Goal: Task Accomplishment & Management: Manage account settings

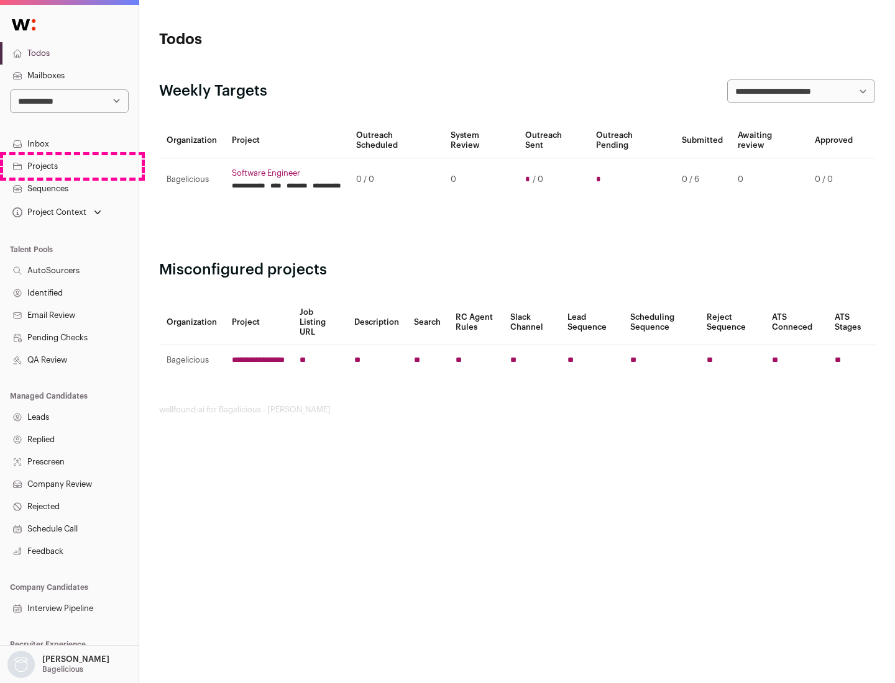
click at [69, 166] on link "Projects" at bounding box center [69, 166] width 139 height 22
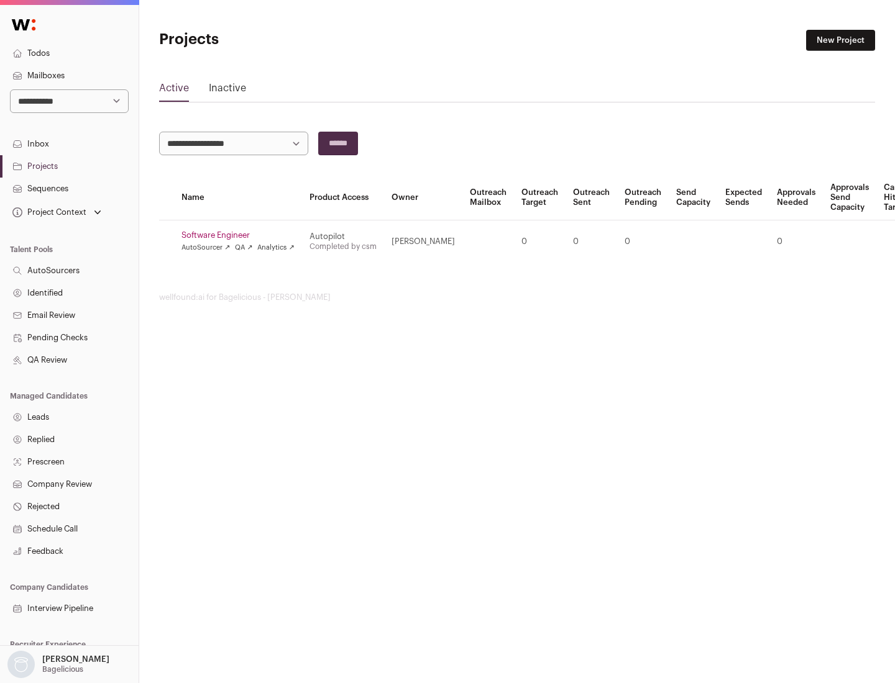
click at [242, 235] on link "Software Engineer" at bounding box center [237, 236] width 113 height 10
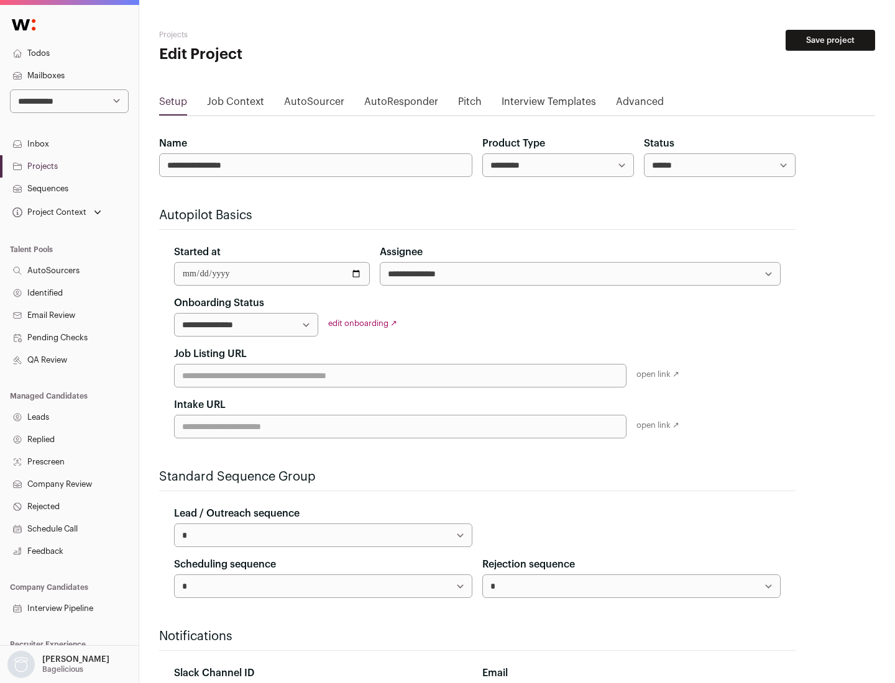
click at [830, 40] on button "Save project" at bounding box center [829, 40] width 89 height 21
